Goal: Task Accomplishment & Management: Manage account settings

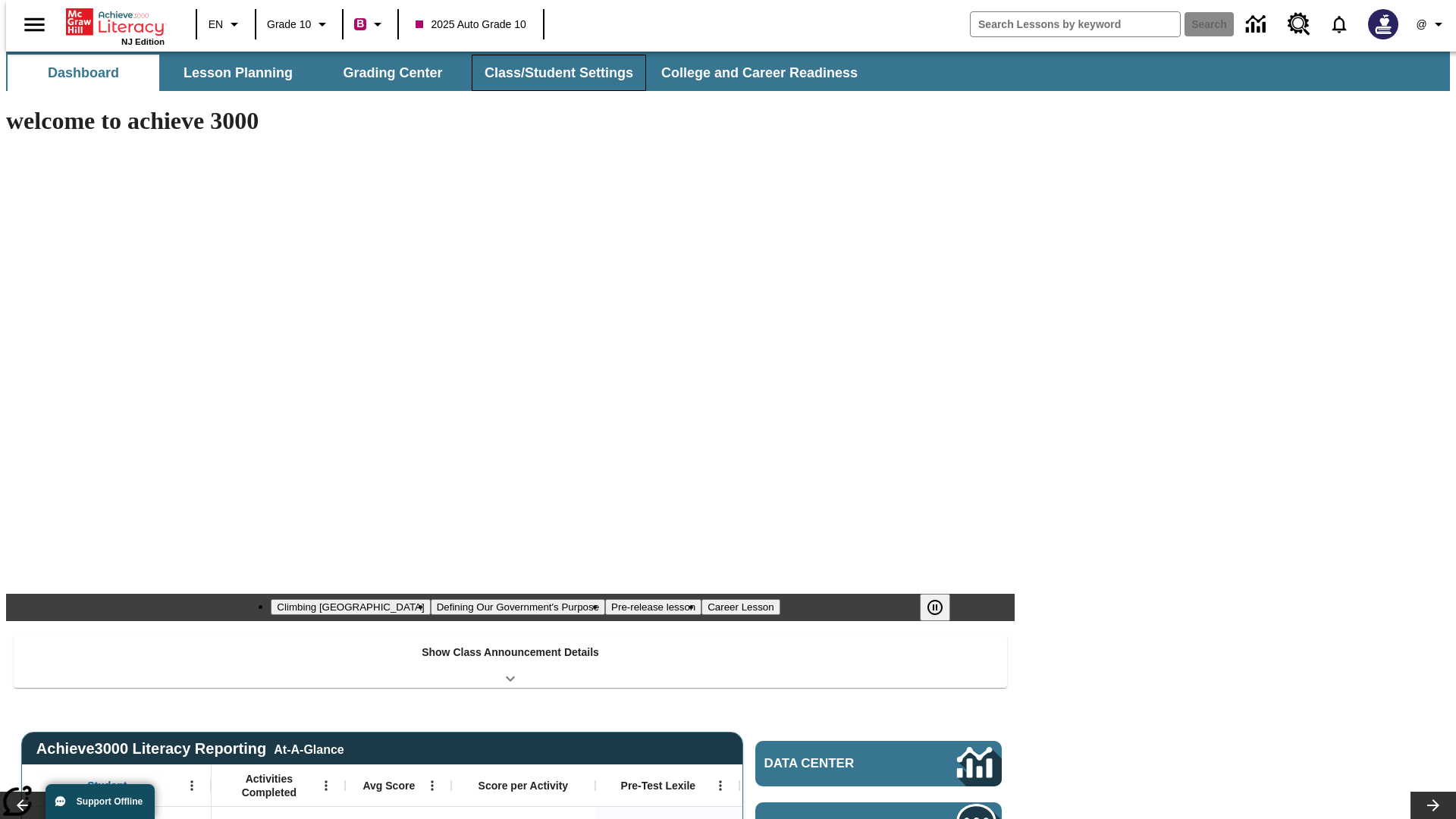
click at [551, 73] on button "Class/Student Settings" at bounding box center [559, 72] width 174 height 36
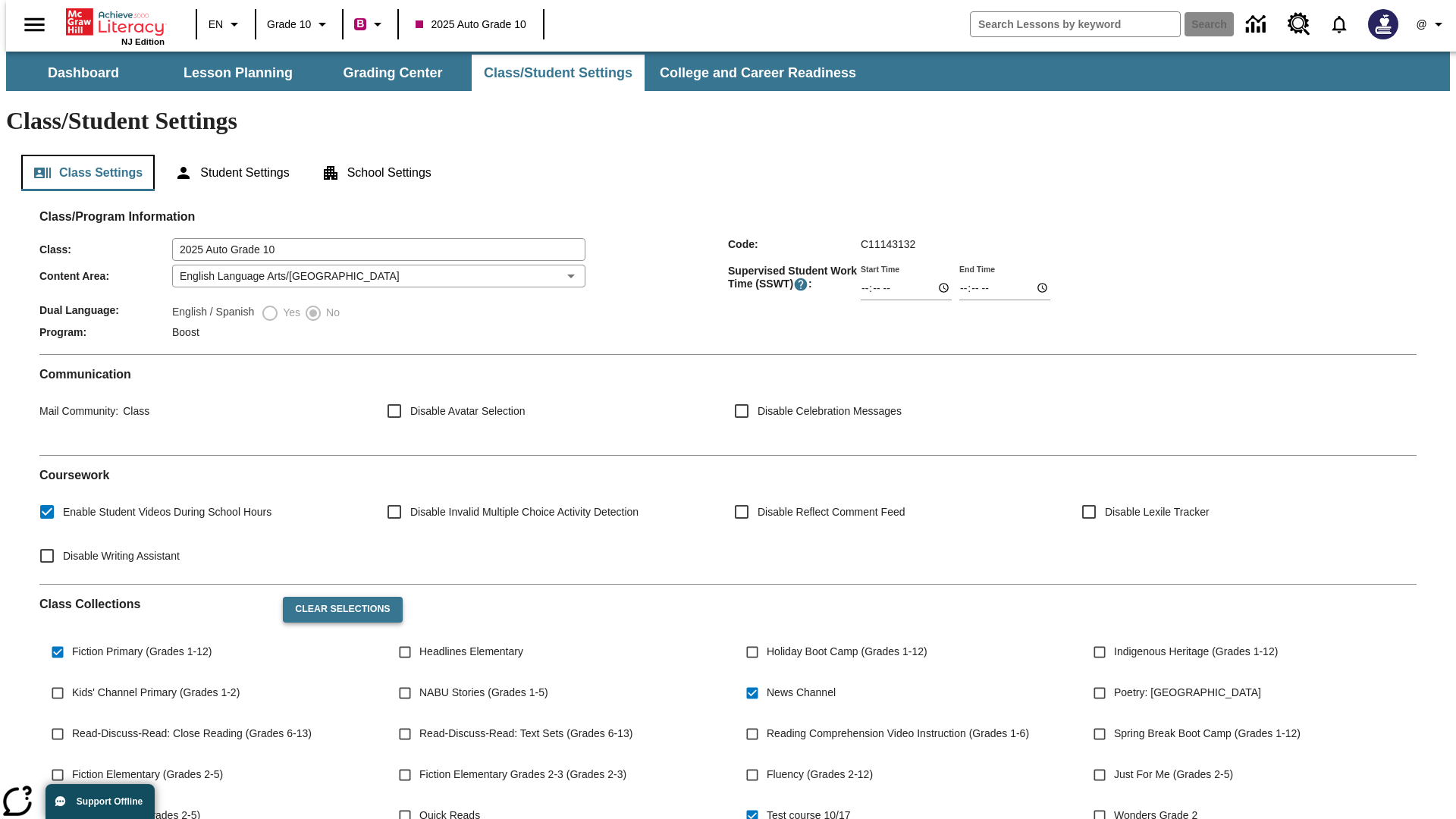
click at [82, 154] on button "Class Settings" at bounding box center [88, 172] width 134 height 36
click at [335, 597] on button "Clear Selections" at bounding box center [342, 610] width 119 height 26
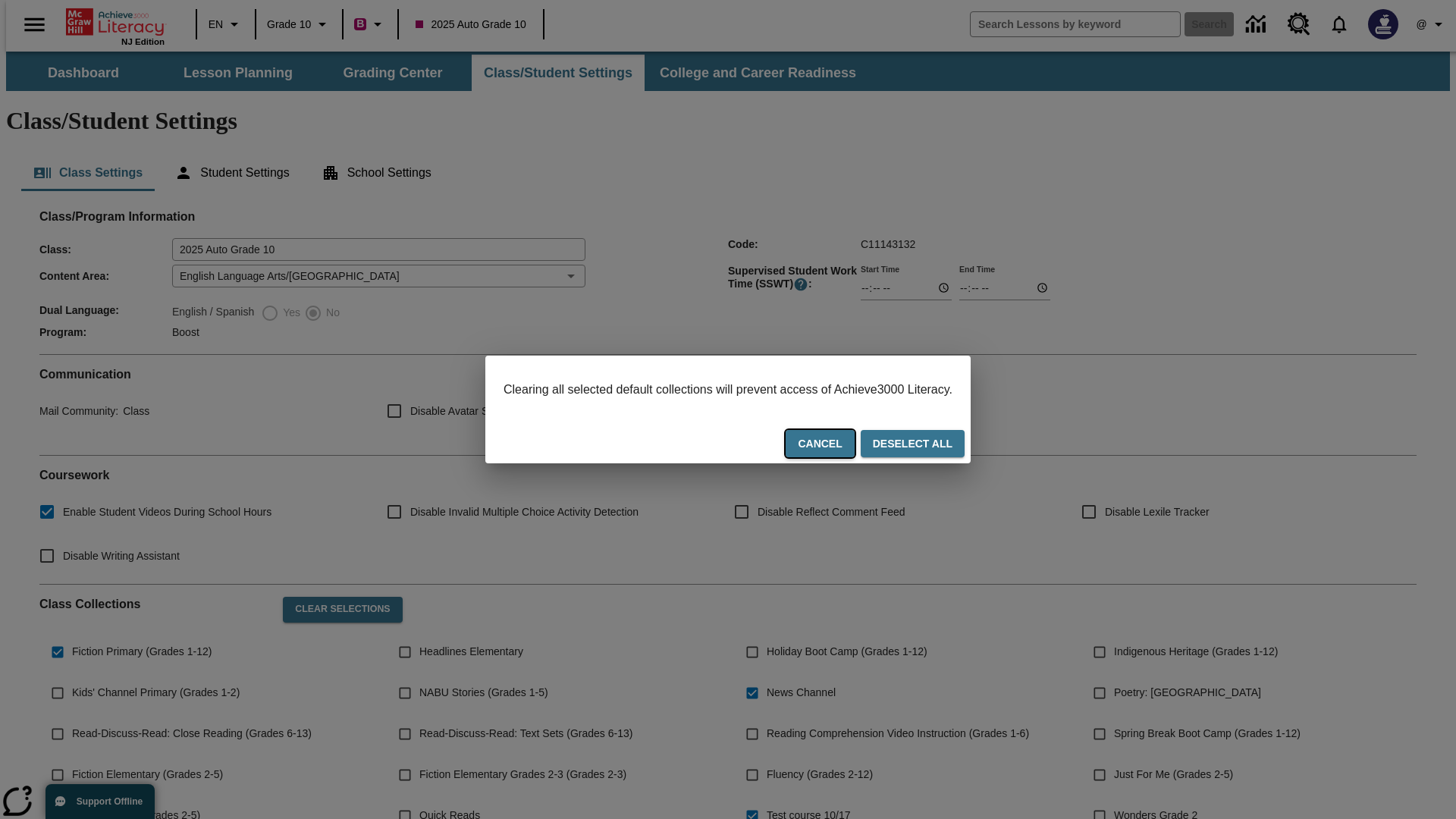
click at [839, 445] on button "Cancel" at bounding box center [820, 444] width 68 height 28
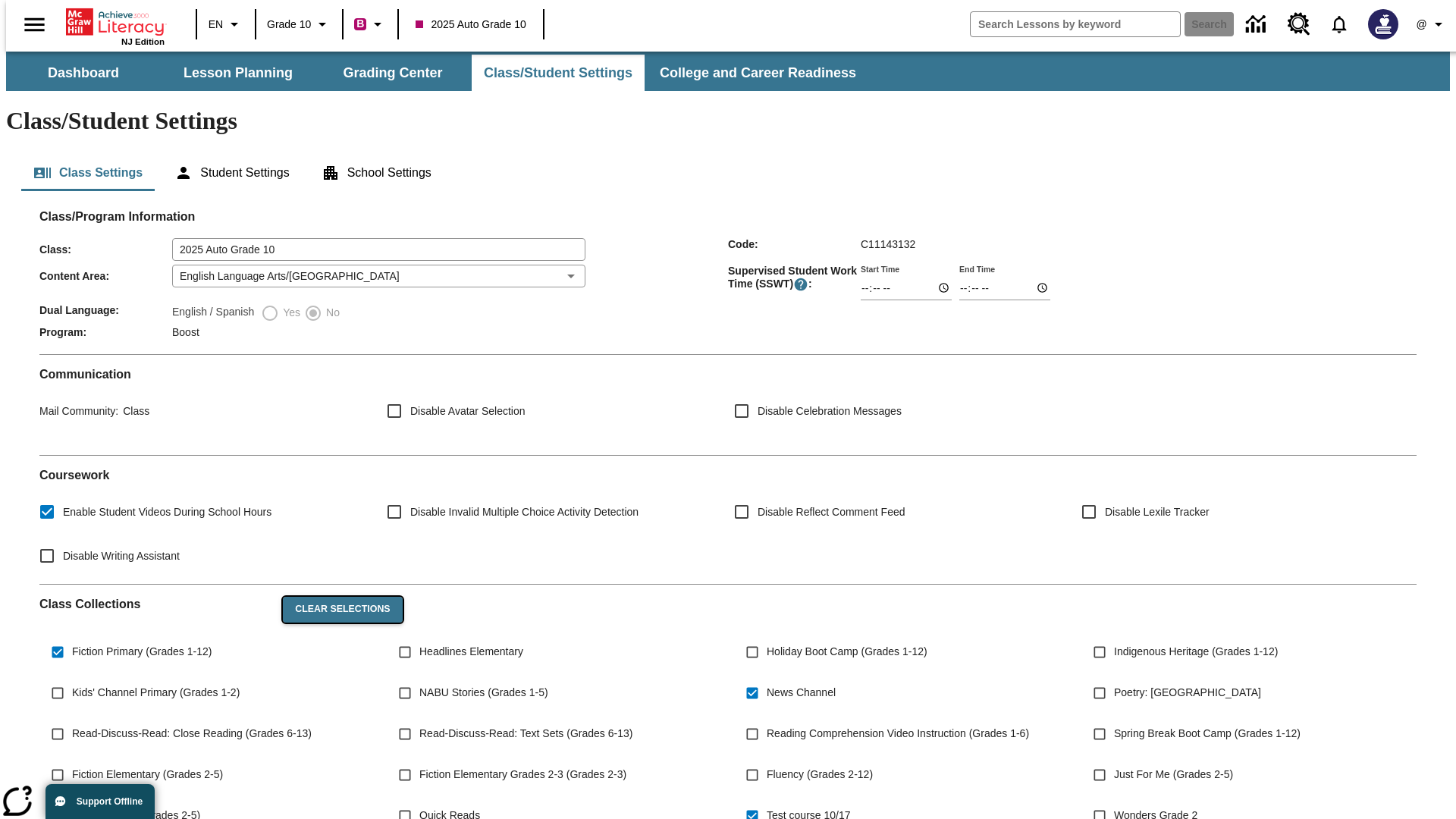
click at [335, 597] on button "Clear Selections" at bounding box center [342, 610] width 119 height 26
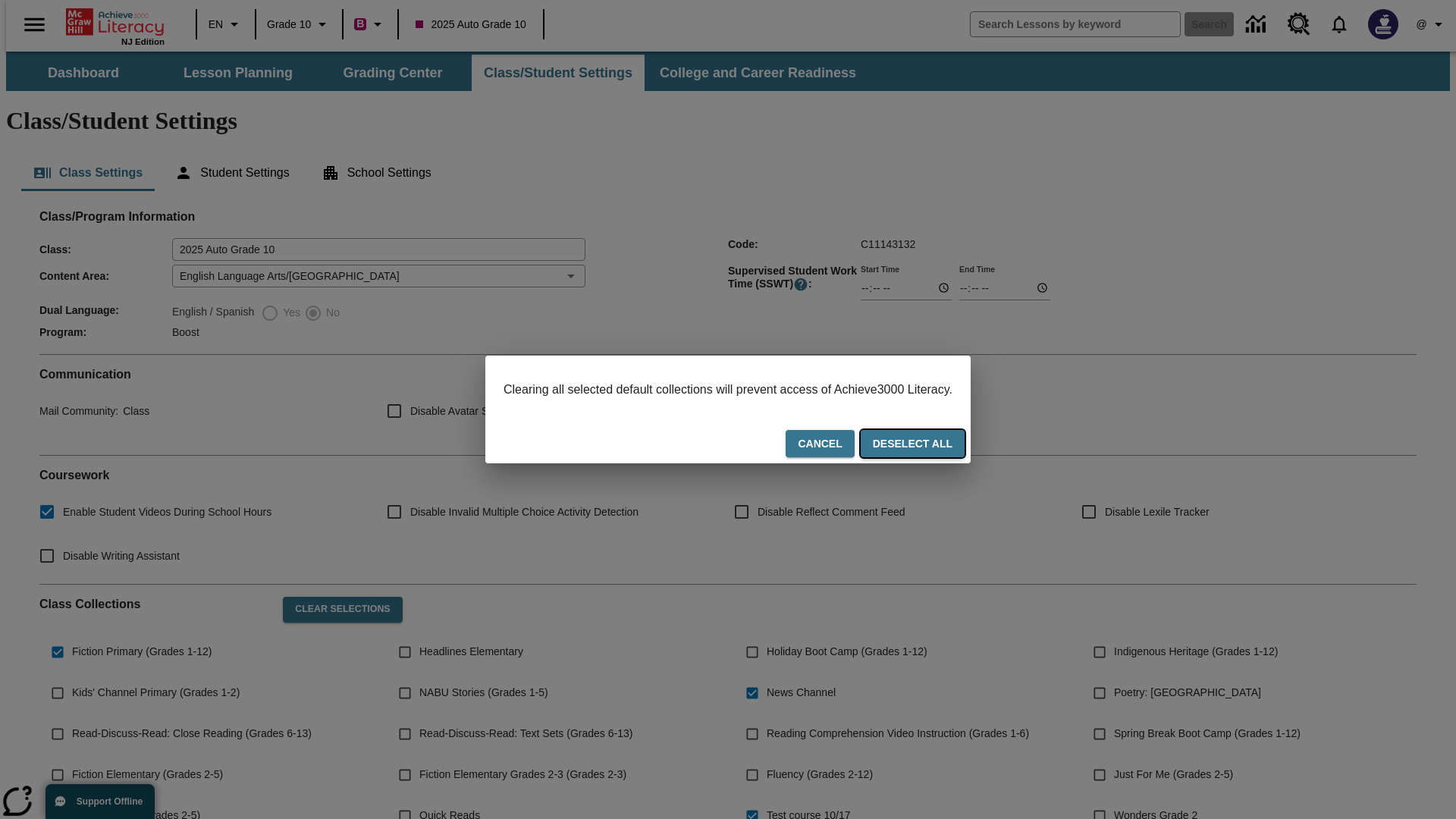
click at [927, 445] on button "Deselect All" at bounding box center [912, 444] width 104 height 28
checkbox input "false"
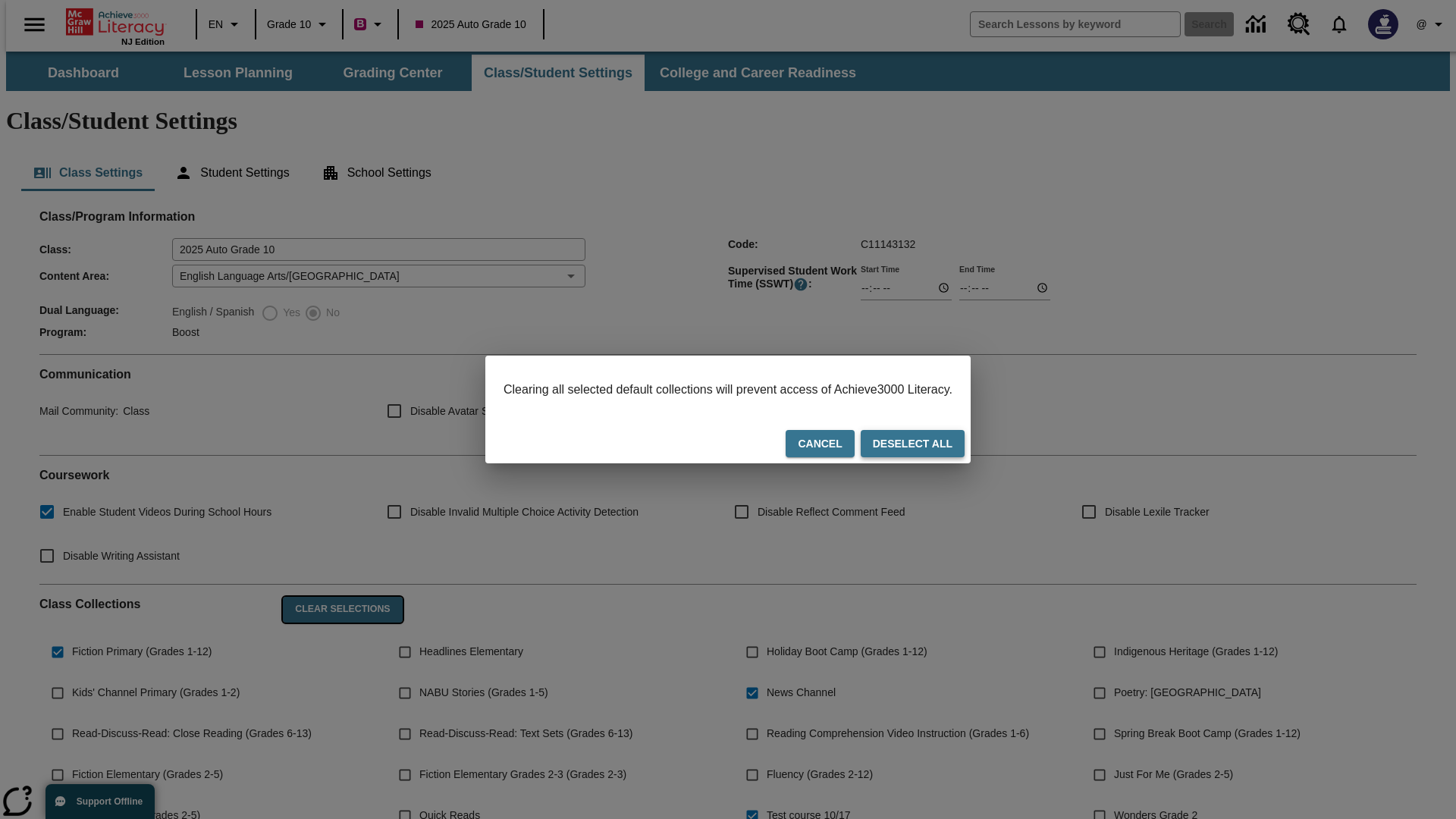
checkbox input "false"
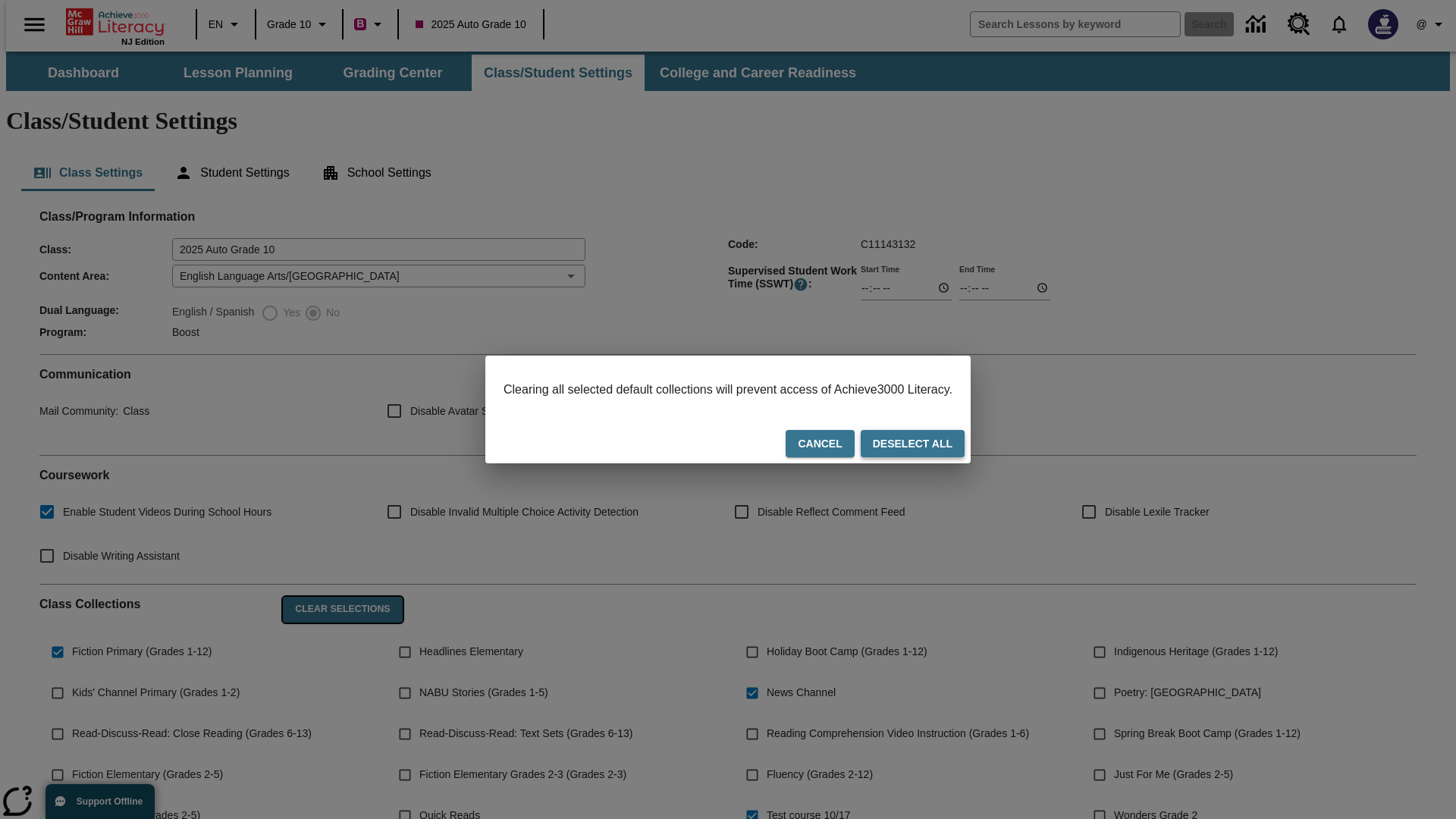
checkbox input "false"
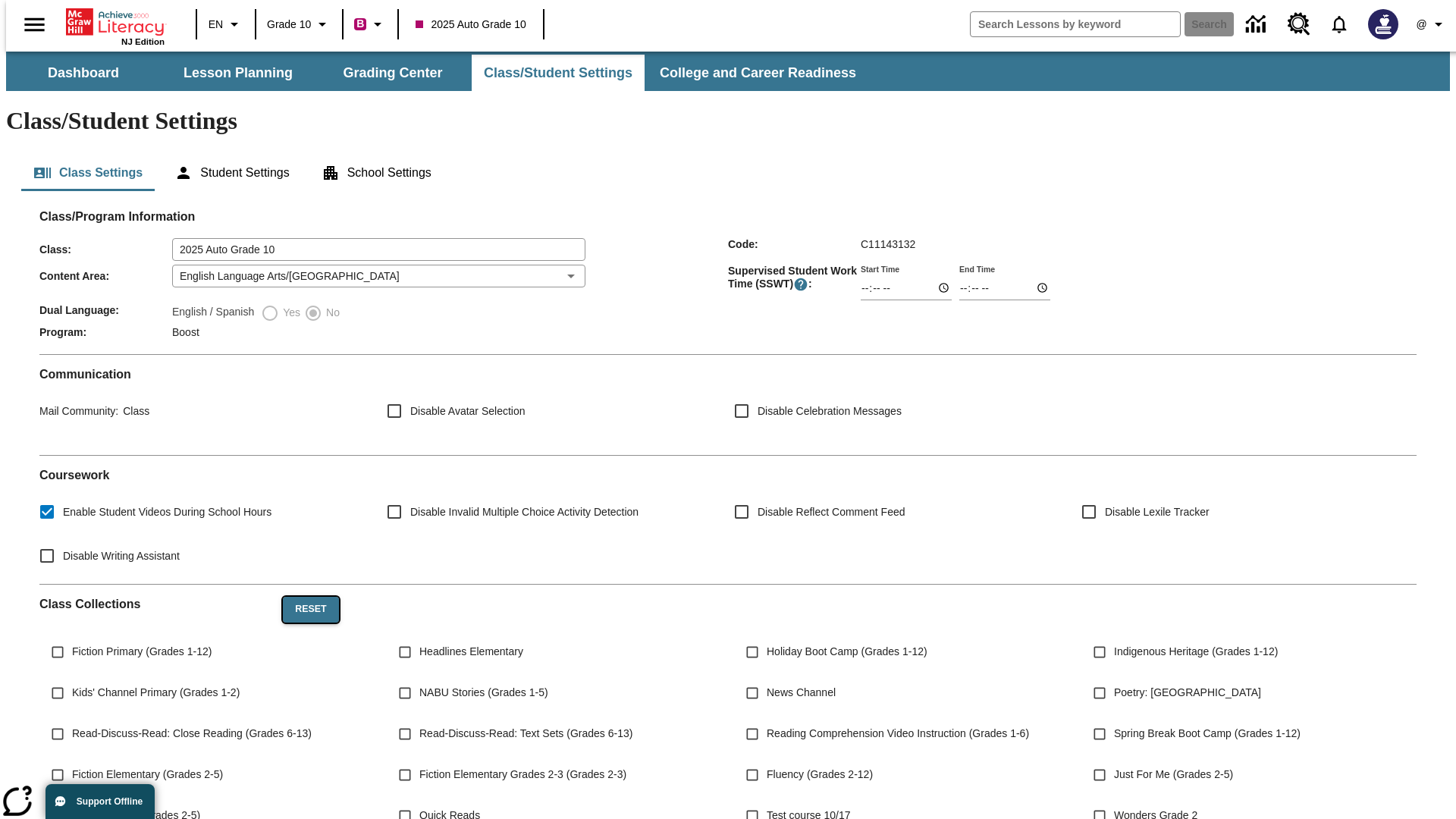
click at [305, 597] on button "Reset" at bounding box center [310, 610] width 55 height 26
checkbox input "true"
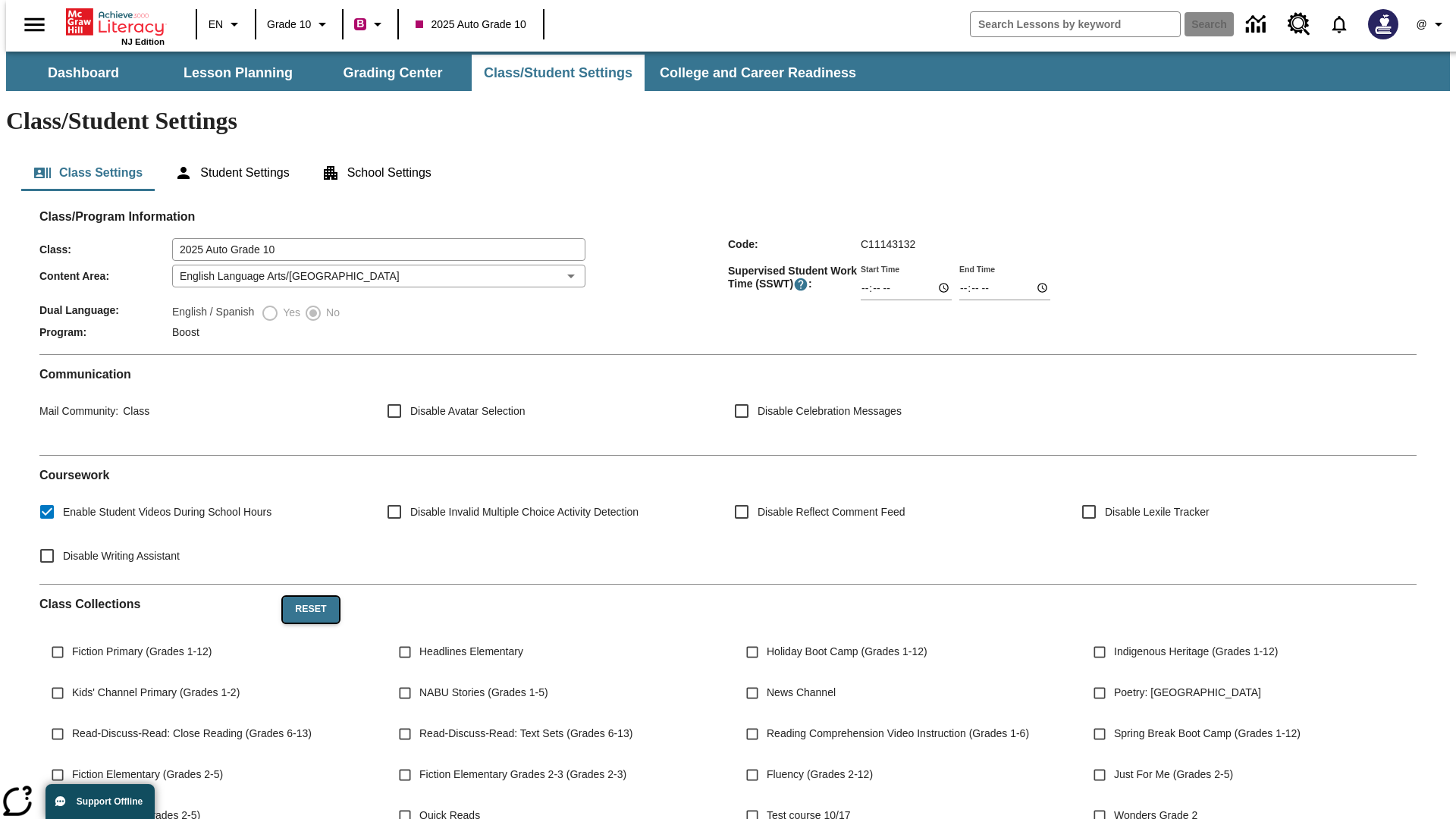
checkbox input "true"
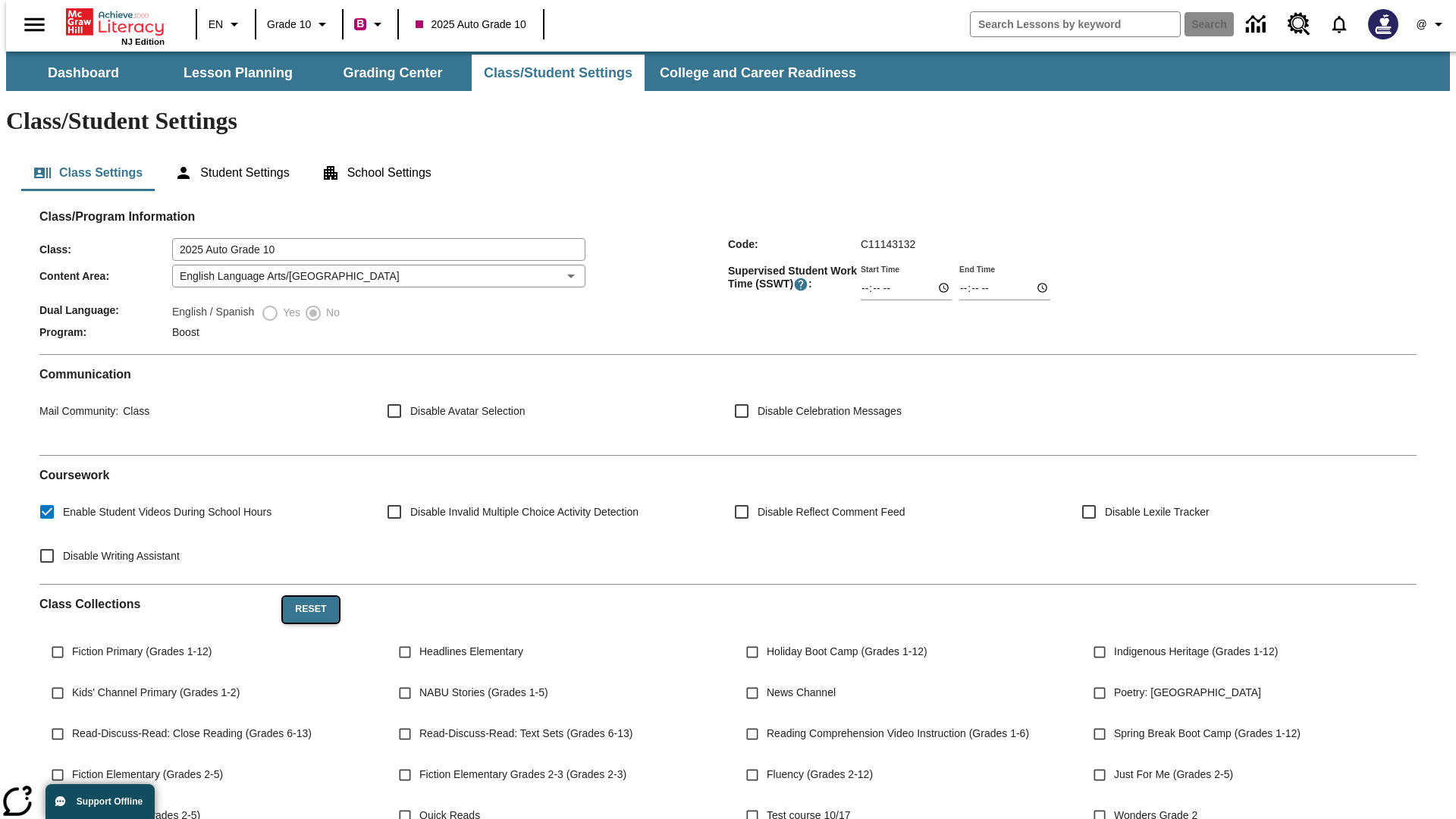
checkbox input "true"
